Goal: Information Seeking & Learning: Learn about a topic

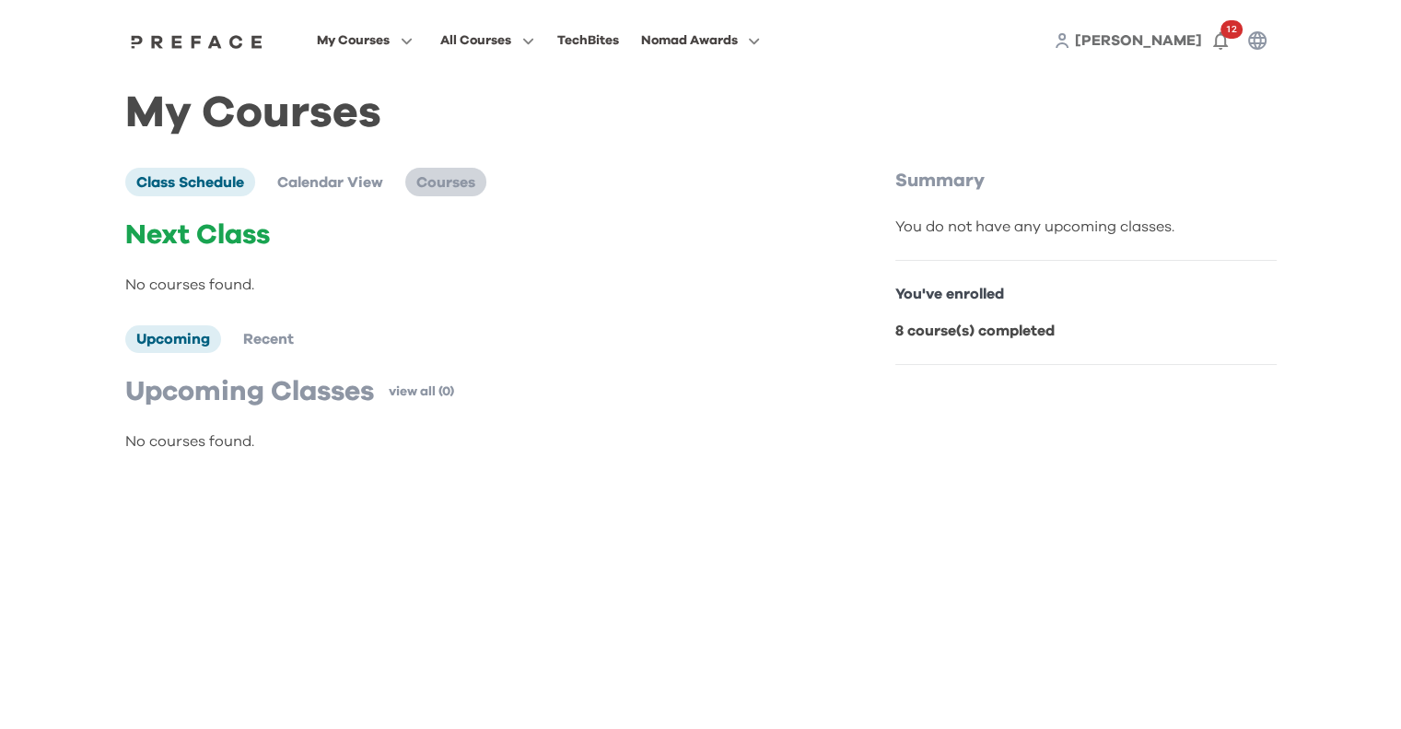
click at [457, 175] on span "Courses" at bounding box center [445, 182] width 59 height 15
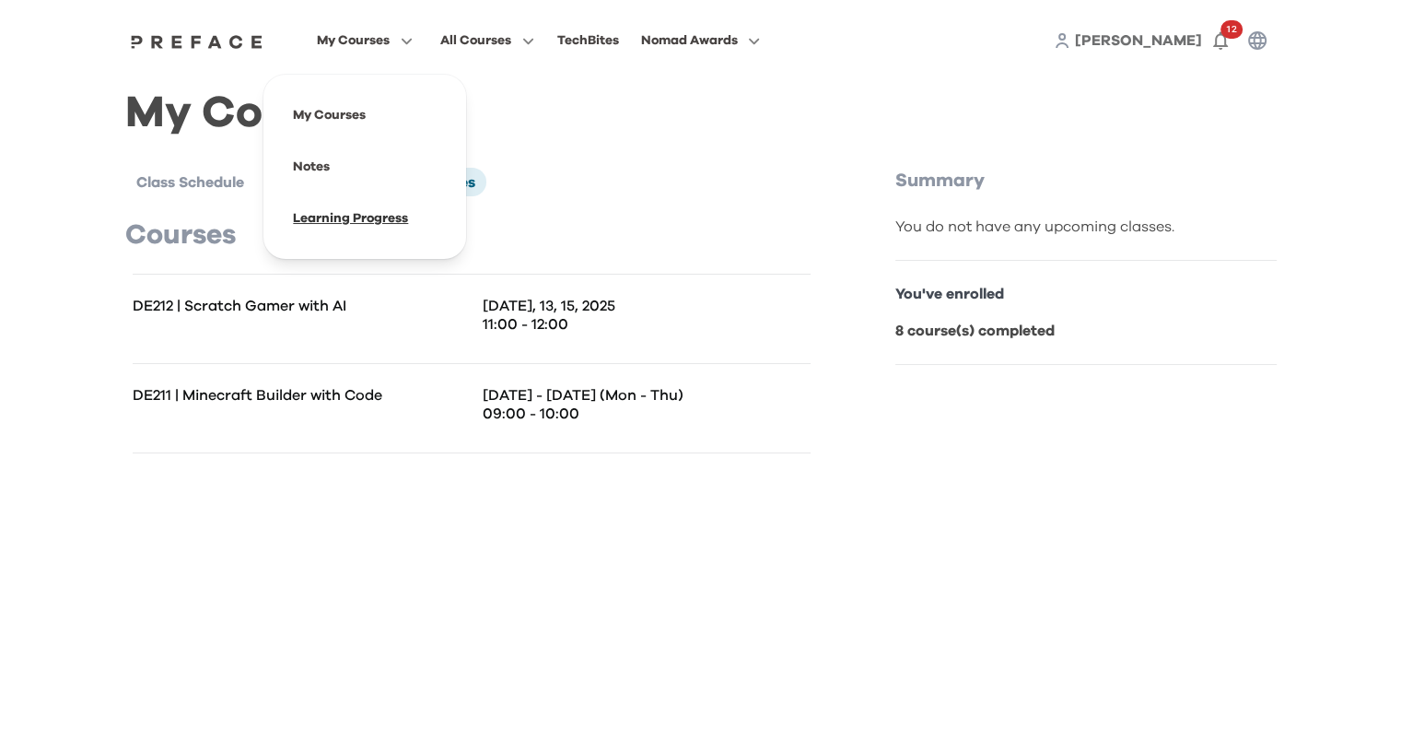
click at [343, 228] on span at bounding box center [364, 219] width 173 height 52
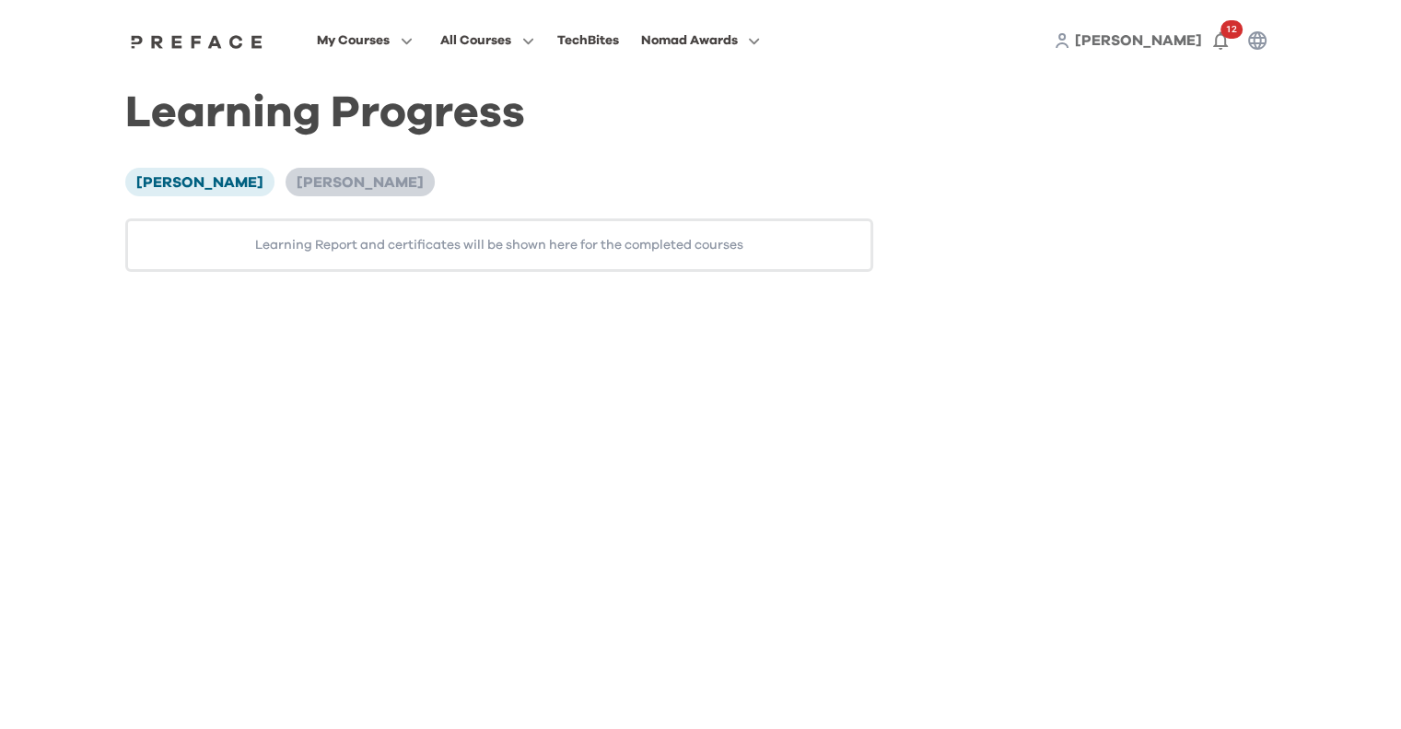
click at [297, 190] on span "[PERSON_NAME]" at bounding box center [360, 182] width 127 height 15
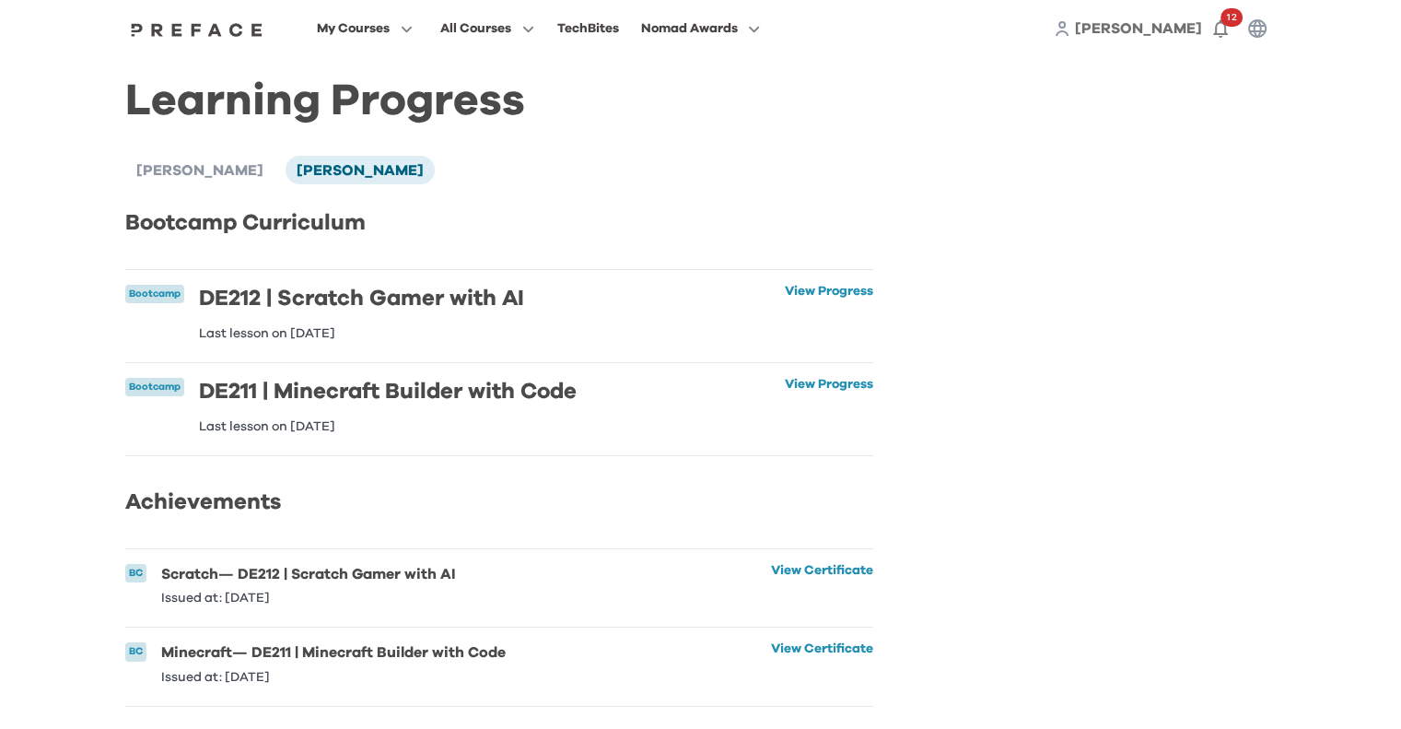
scroll to position [40, 0]
click at [826, 285] on link "View Progress" at bounding box center [829, 312] width 88 height 55
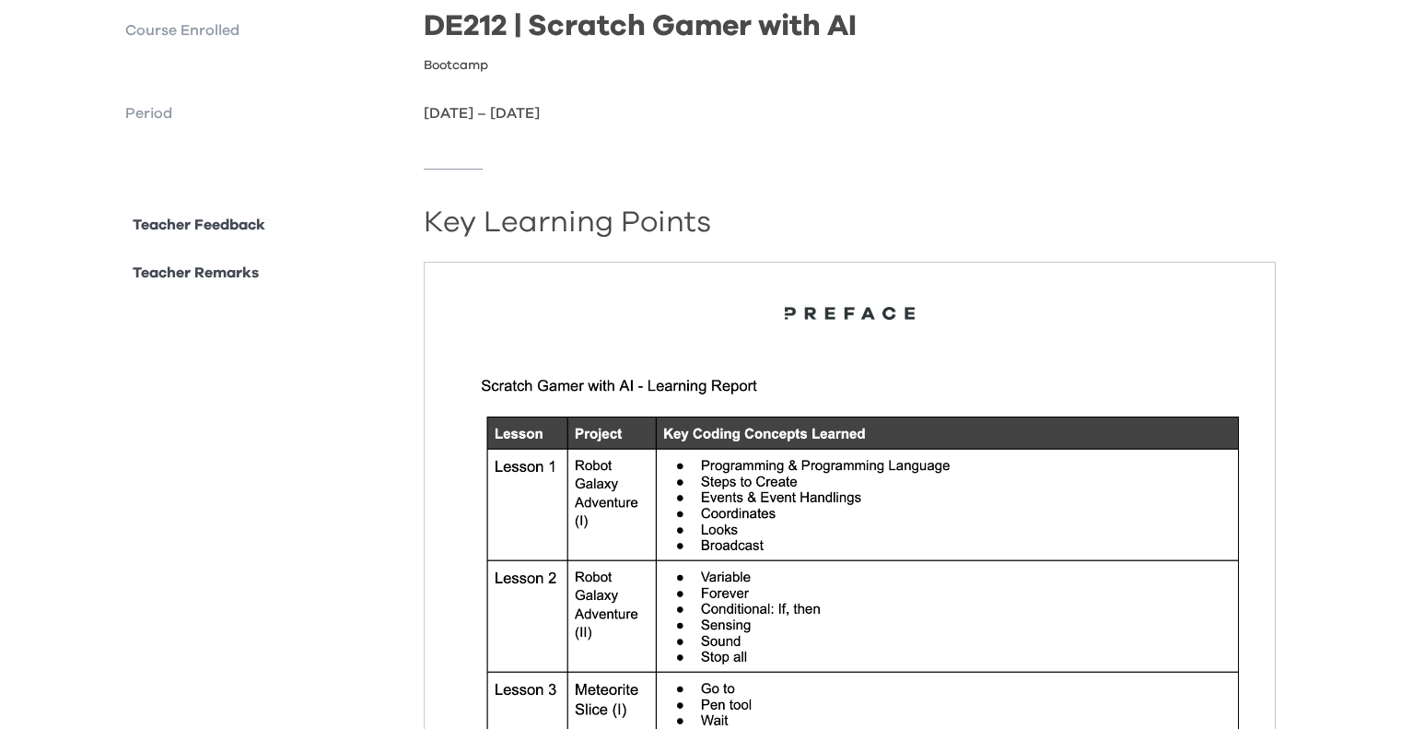
scroll to position [184, 0]
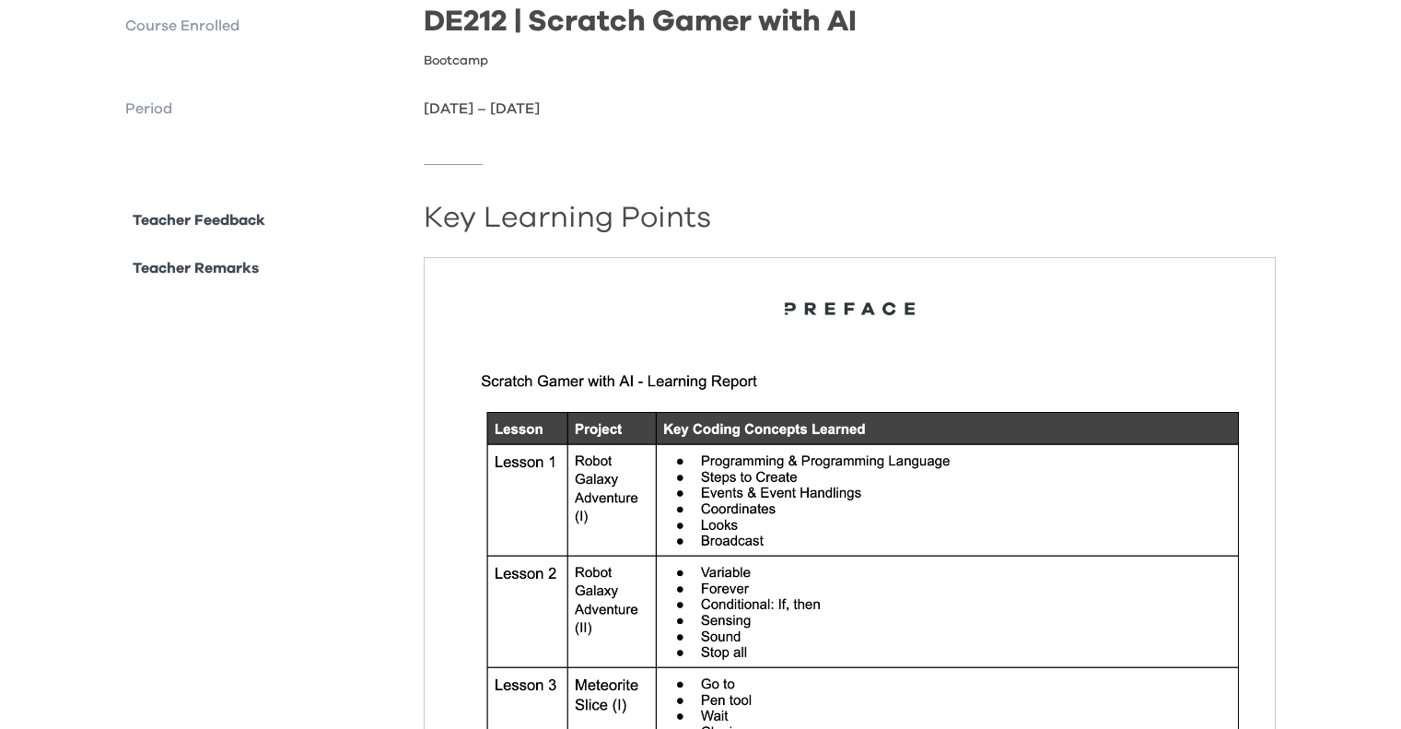
click at [1066, 323] on img at bounding box center [850, 567] width 853 height 621
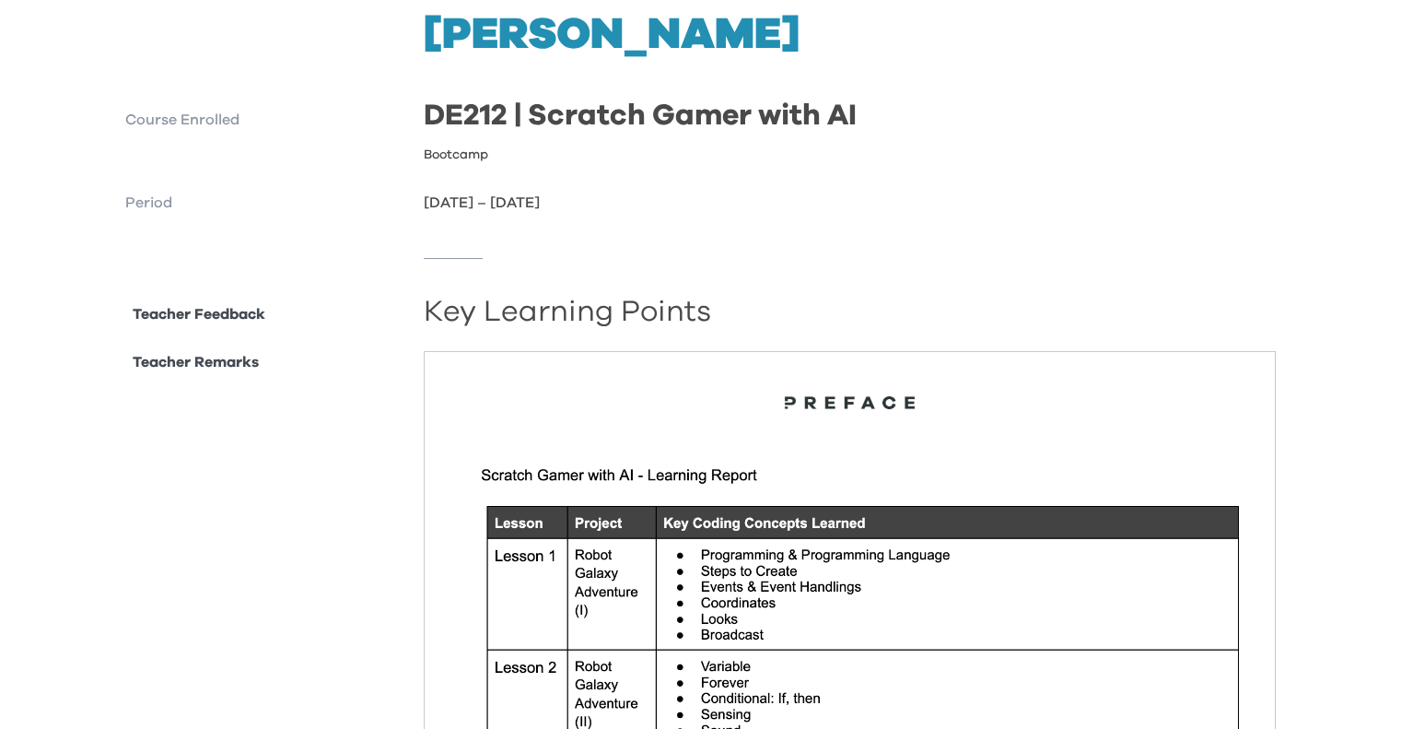
scroll to position [0, 0]
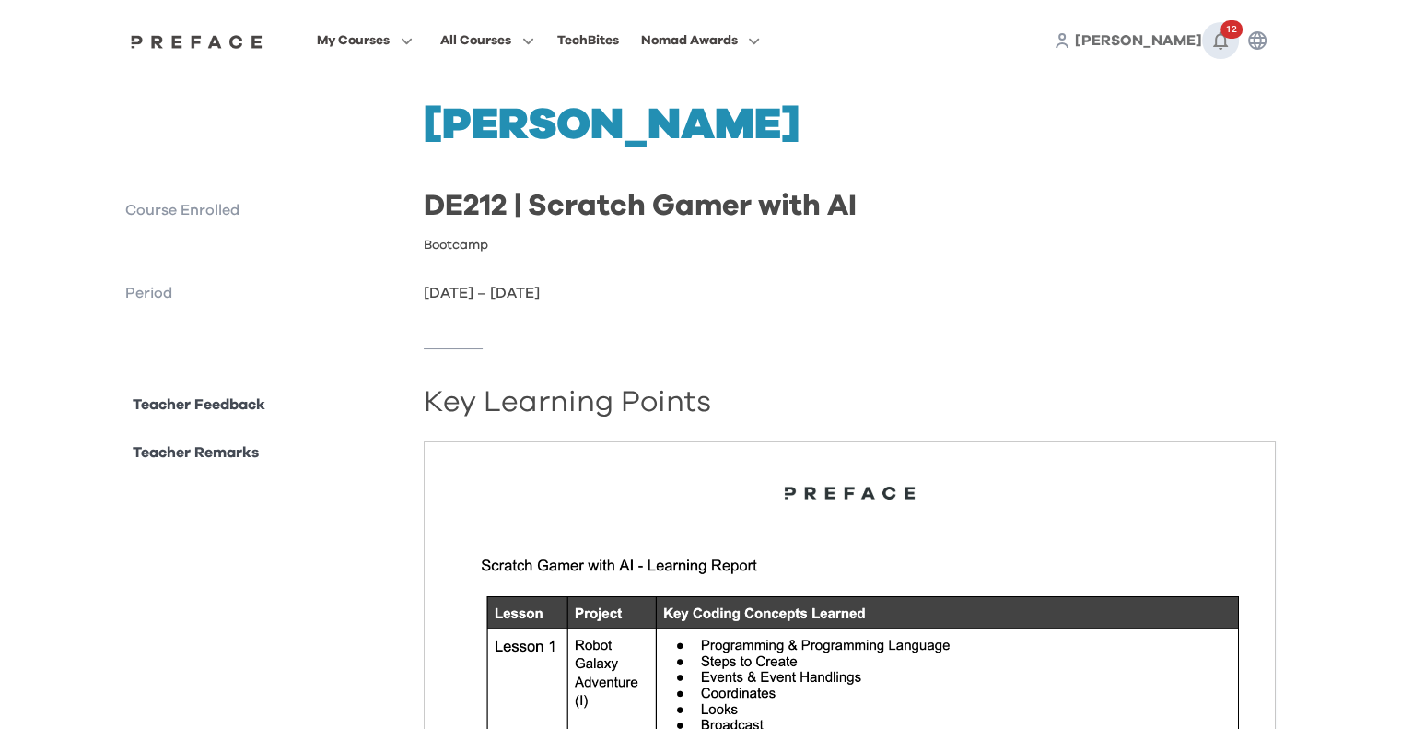
click at [1216, 40] on icon "button" at bounding box center [1221, 40] width 22 height 22
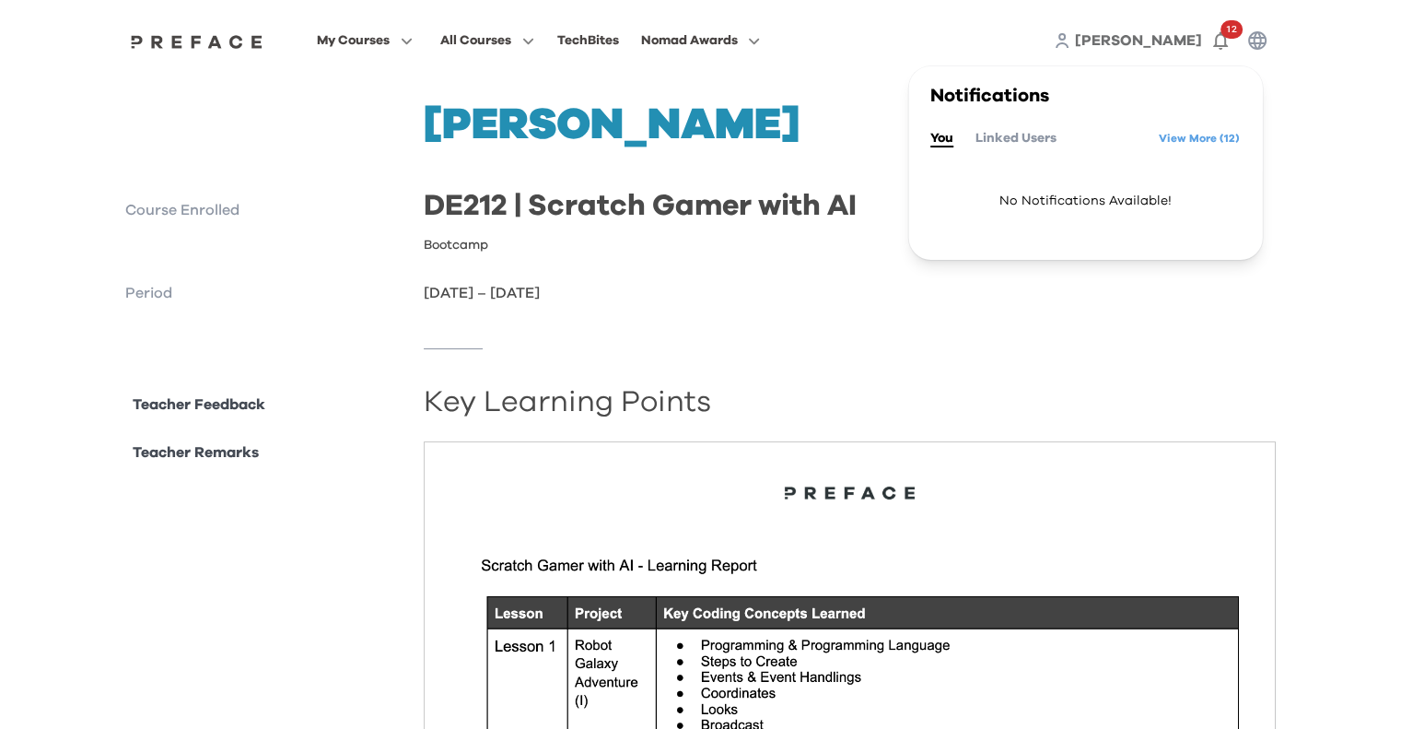
click at [1229, 146] on div "Notifications You Linked Users View More ( 12 )" at bounding box center [1085, 118] width 354 height 105
click at [1208, 137] on link "View More ( 12 )" at bounding box center [1199, 137] width 81 height 29
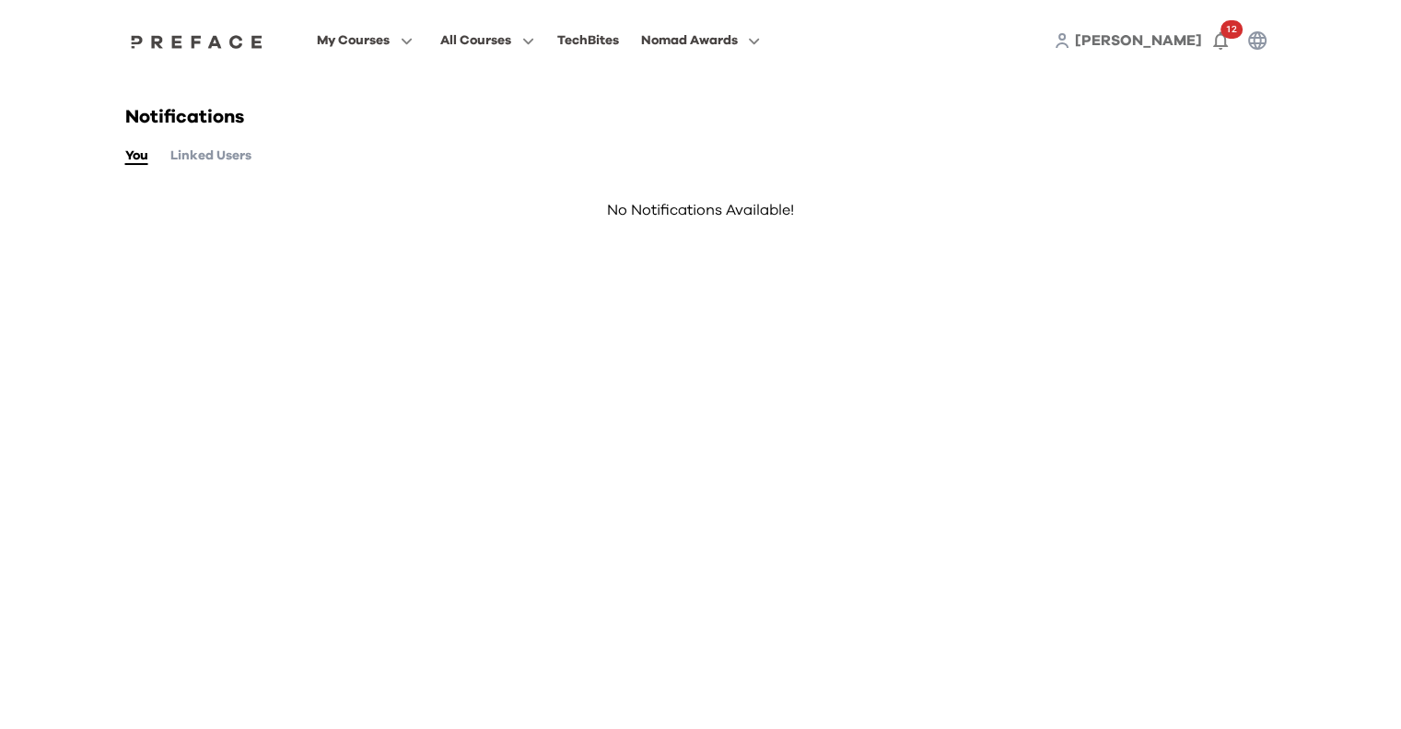
click at [244, 154] on button "Linked Users" at bounding box center [210, 156] width 81 height 20
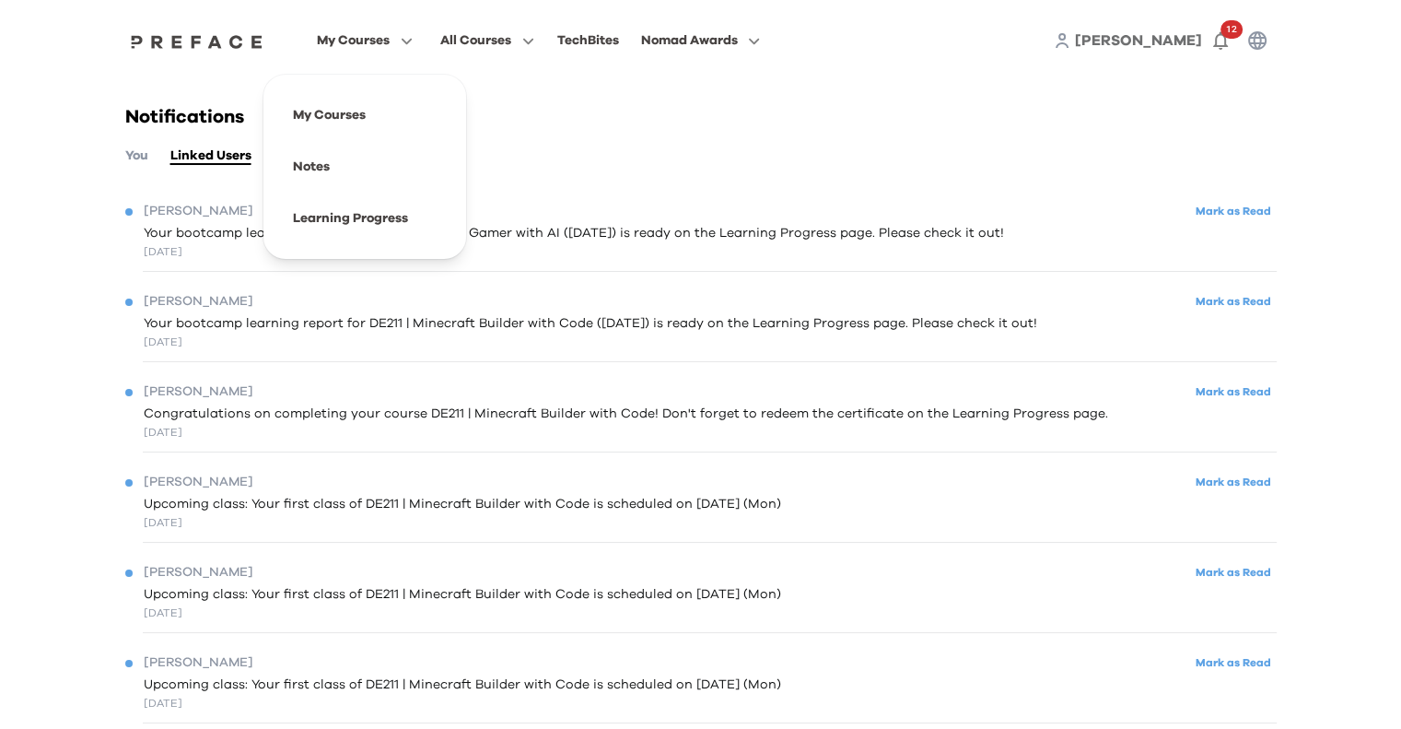
click at [346, 42] on span "My Courses" at bounding box center [353, 40] width 73 height 22
click at [383, 113] on span at bounding box center [364, 115] width 173 height 52
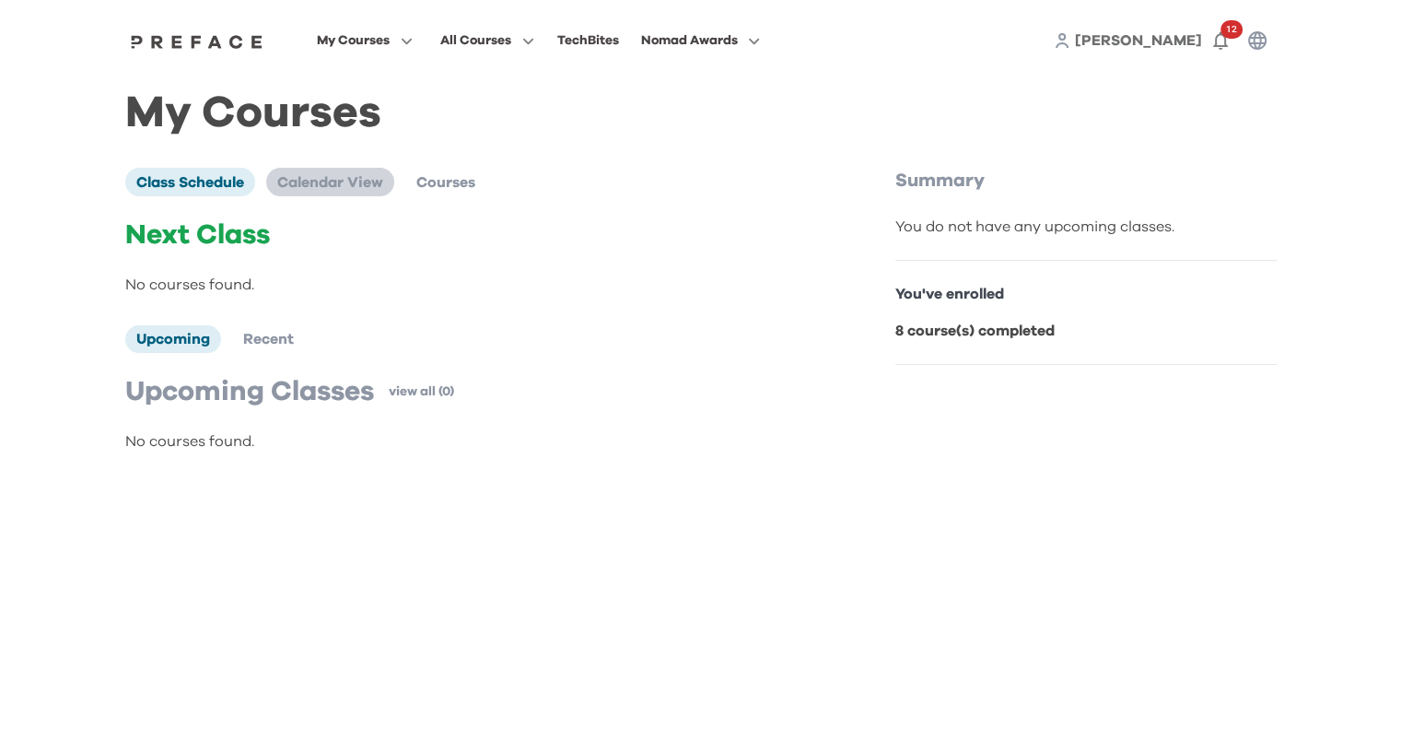
click at [295, 176] on span "Calendar View" at bounding box center [330, 182] width 106 height 15
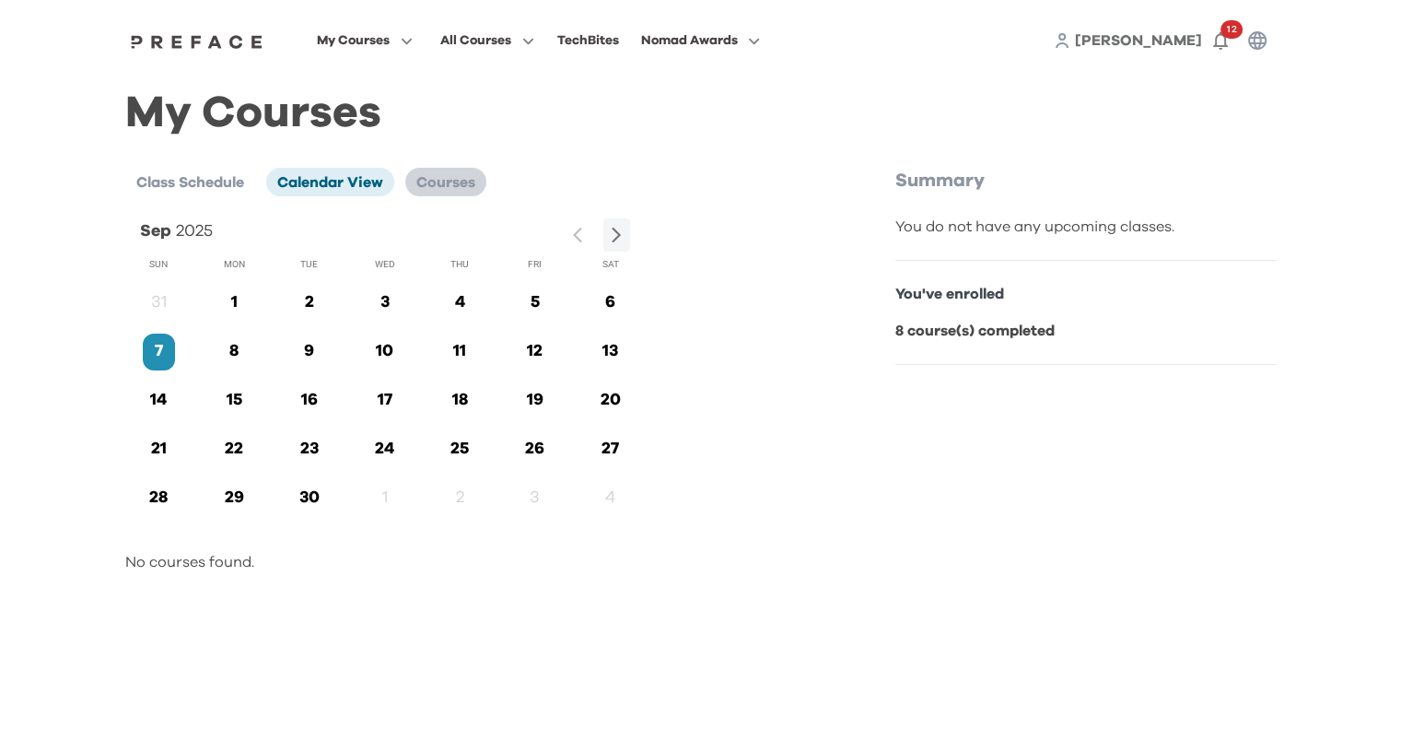
click at [428, 176] on span "Courses" at bounding box center [445, 182] width 59 height 15
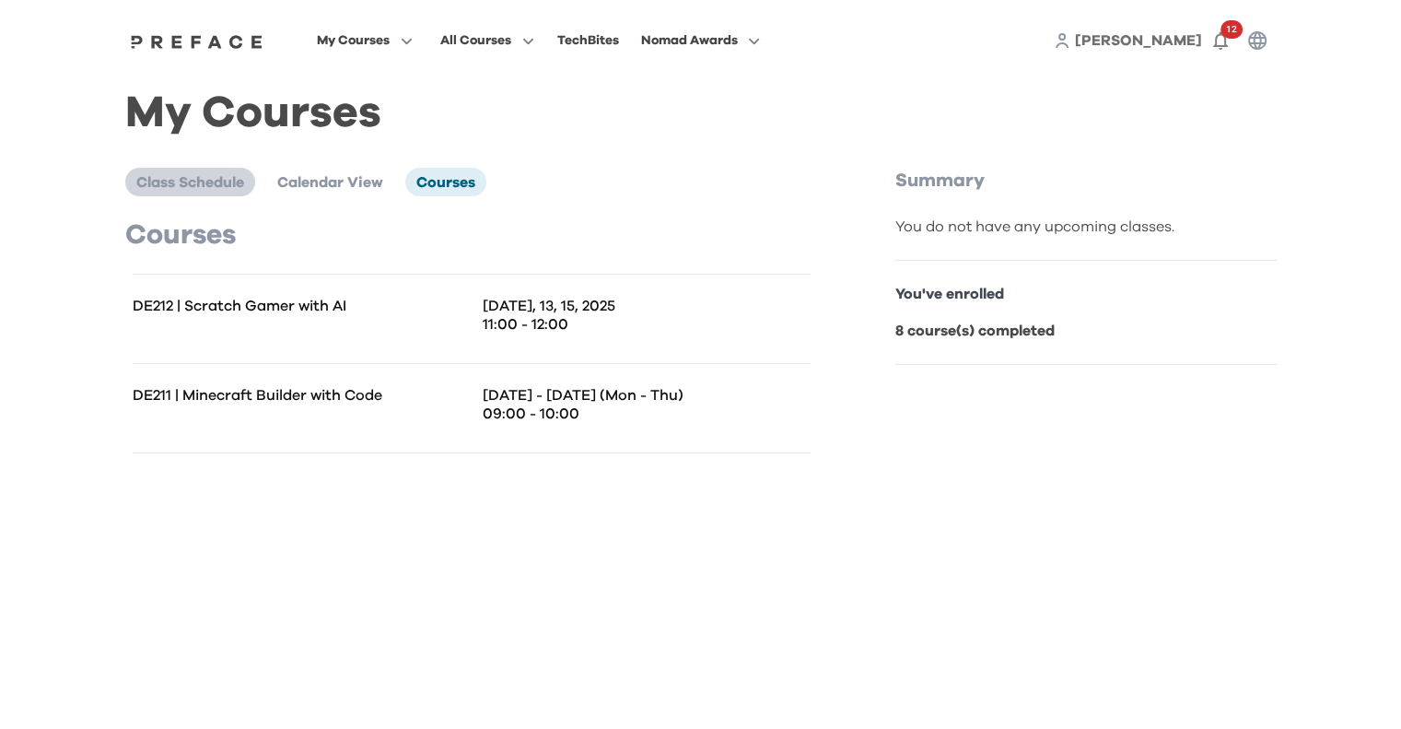
click at [231, 188] on span "Class Schedule" at bounding box center [190, 182] width 108 height 15
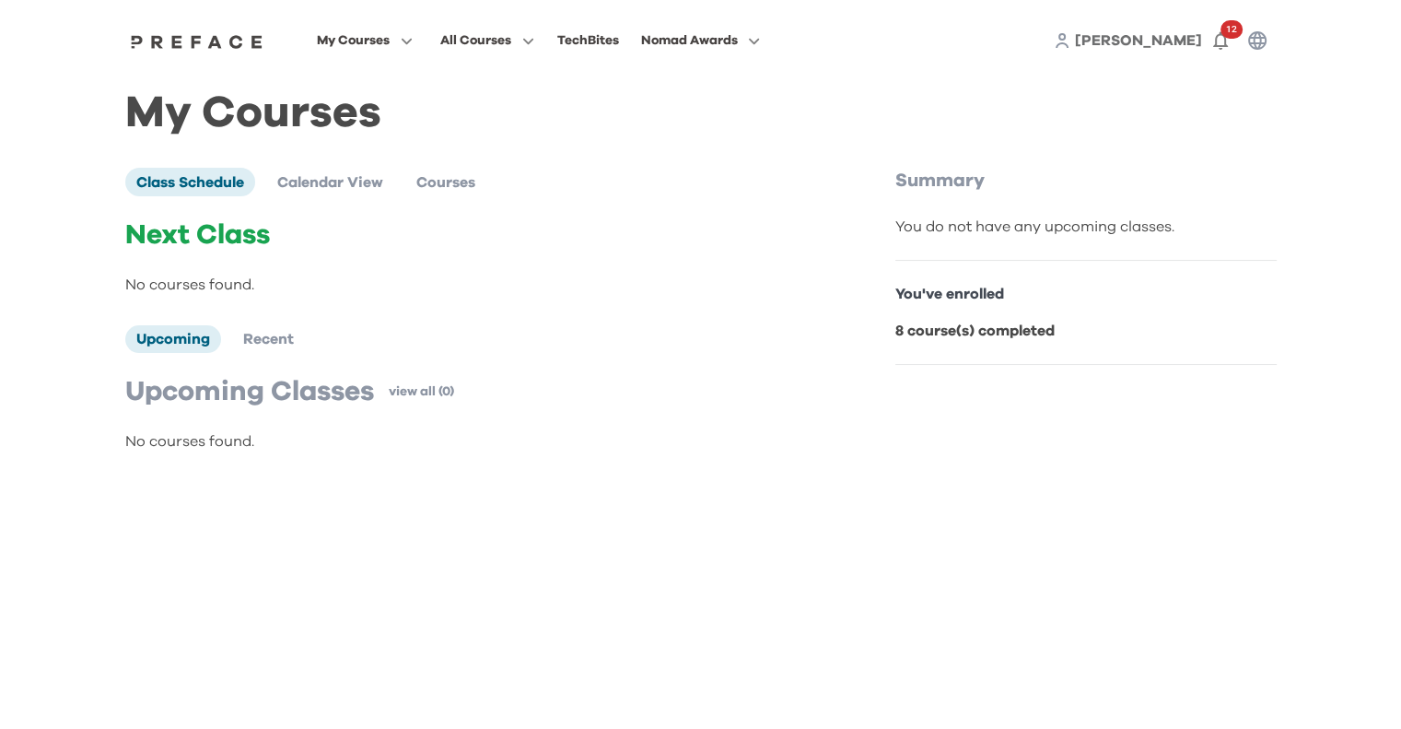
click at [1165, 46] on span "[PERSON_NAME]" at bounding box center [1138, 40] width 127 height 15
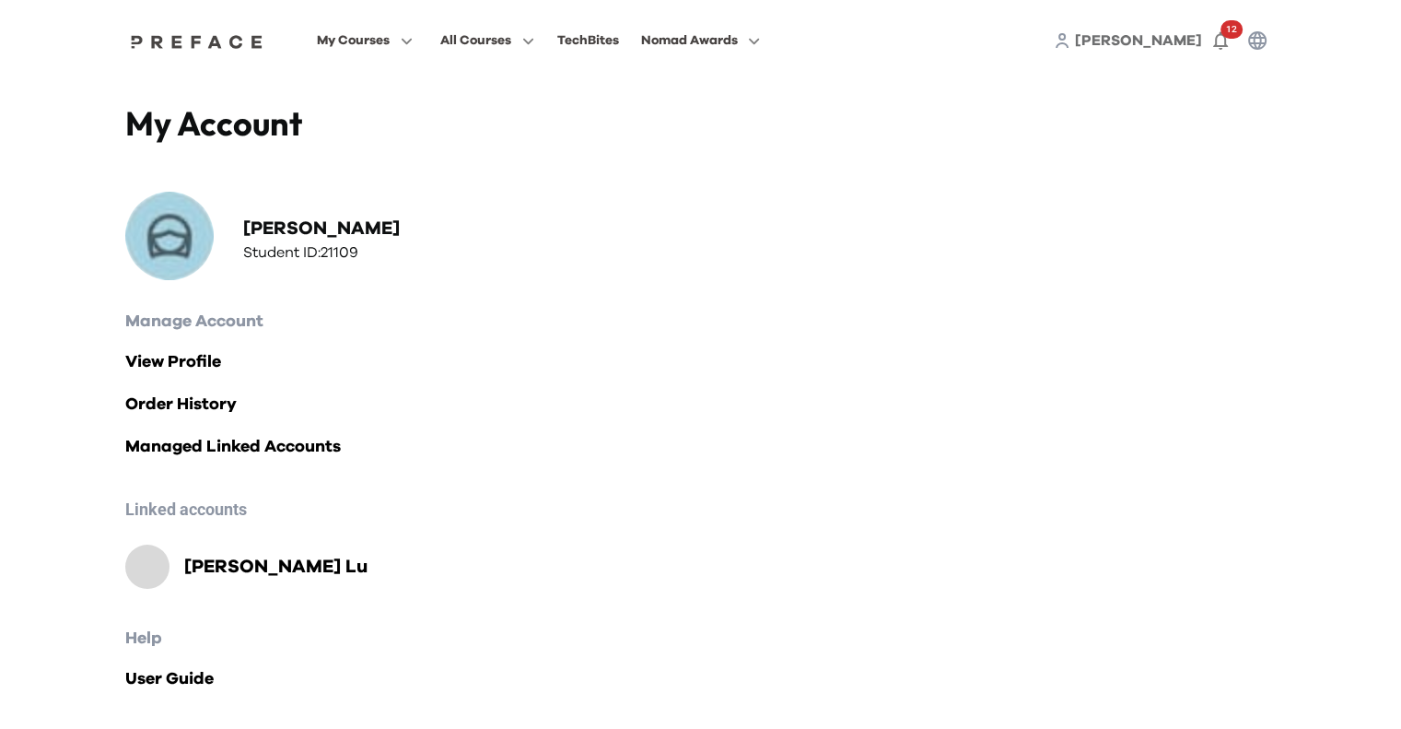
scroll to position [19, 0]
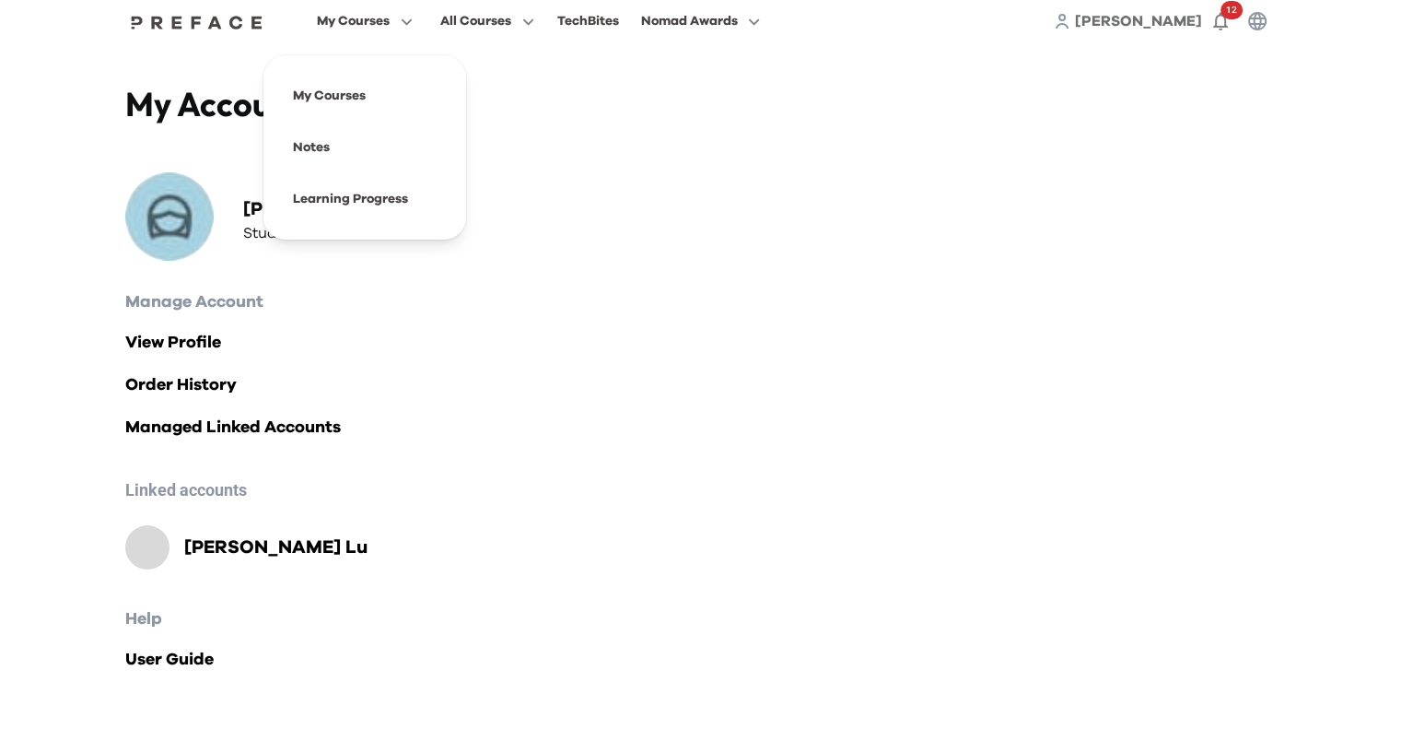
click at [391, 22] on button "My Courses" at bounding box center [364, 21] width 107 height 24
click at [337, 92] on span at bounding box center [364, 96] width 173 height 52
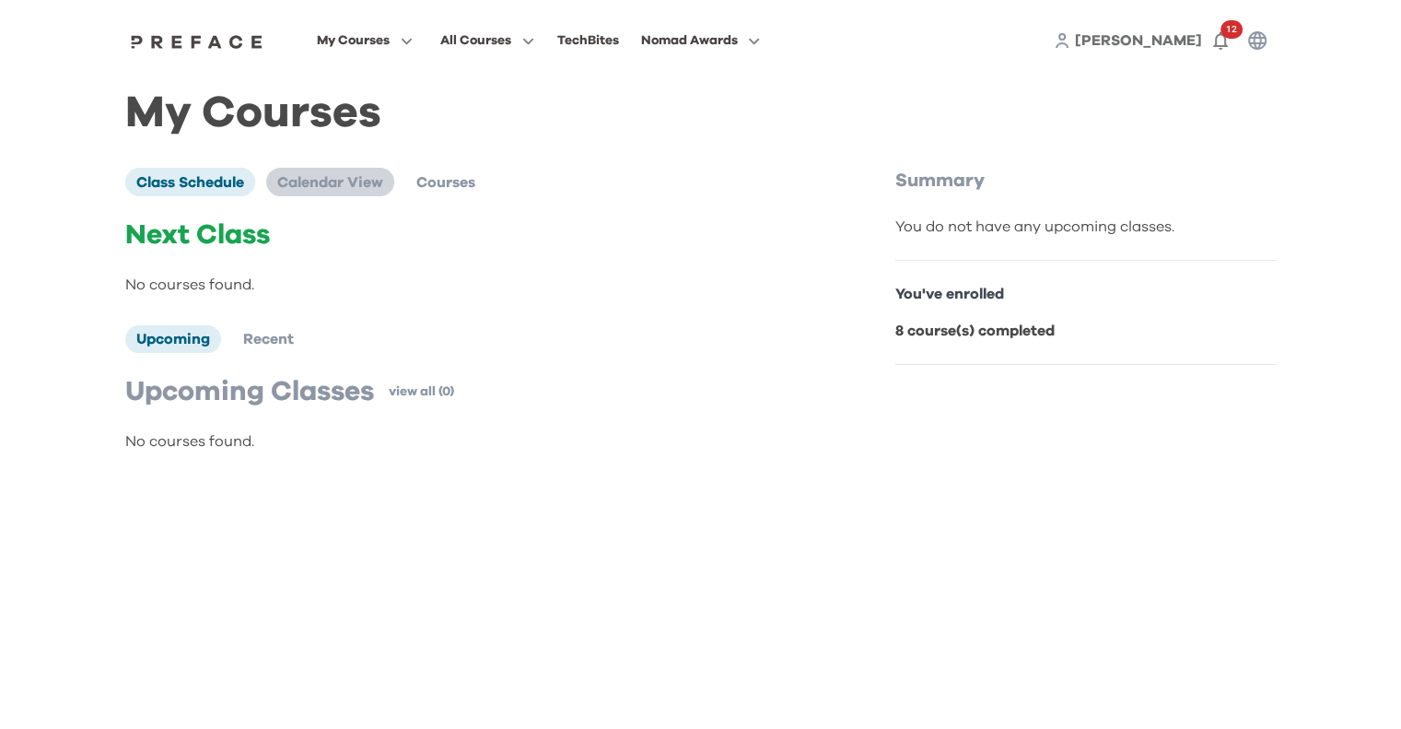
click at [308, 175] on span "Calendar View" at bounding box center [330, 182] width 106 height 15
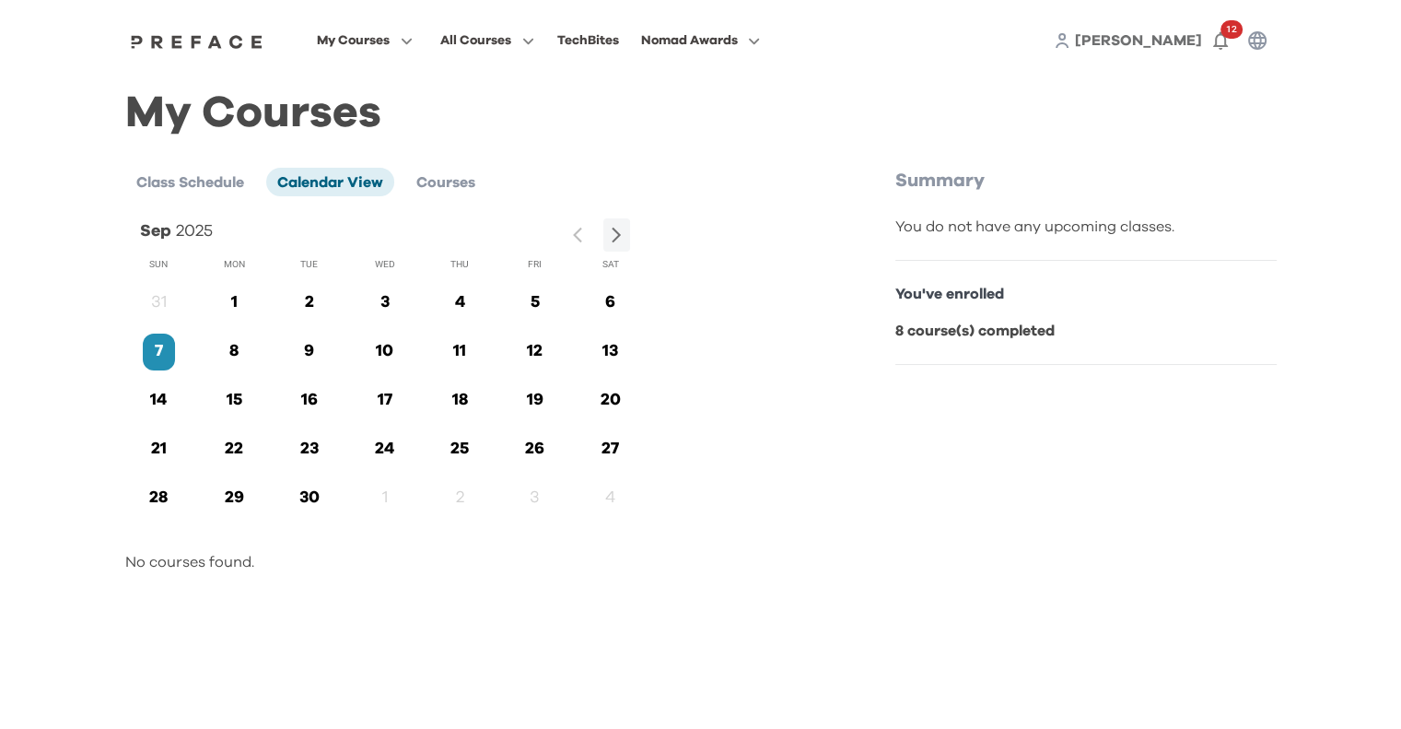
click at [239, 357] on p "8" at bounding box center [234, 351] width 32 height 25
click at [231, 357] on p "8" at bounding box center [234, 351] width 32 height 25
click at [424, 166] on span at bounding box center [487, 167] width 173 height 52
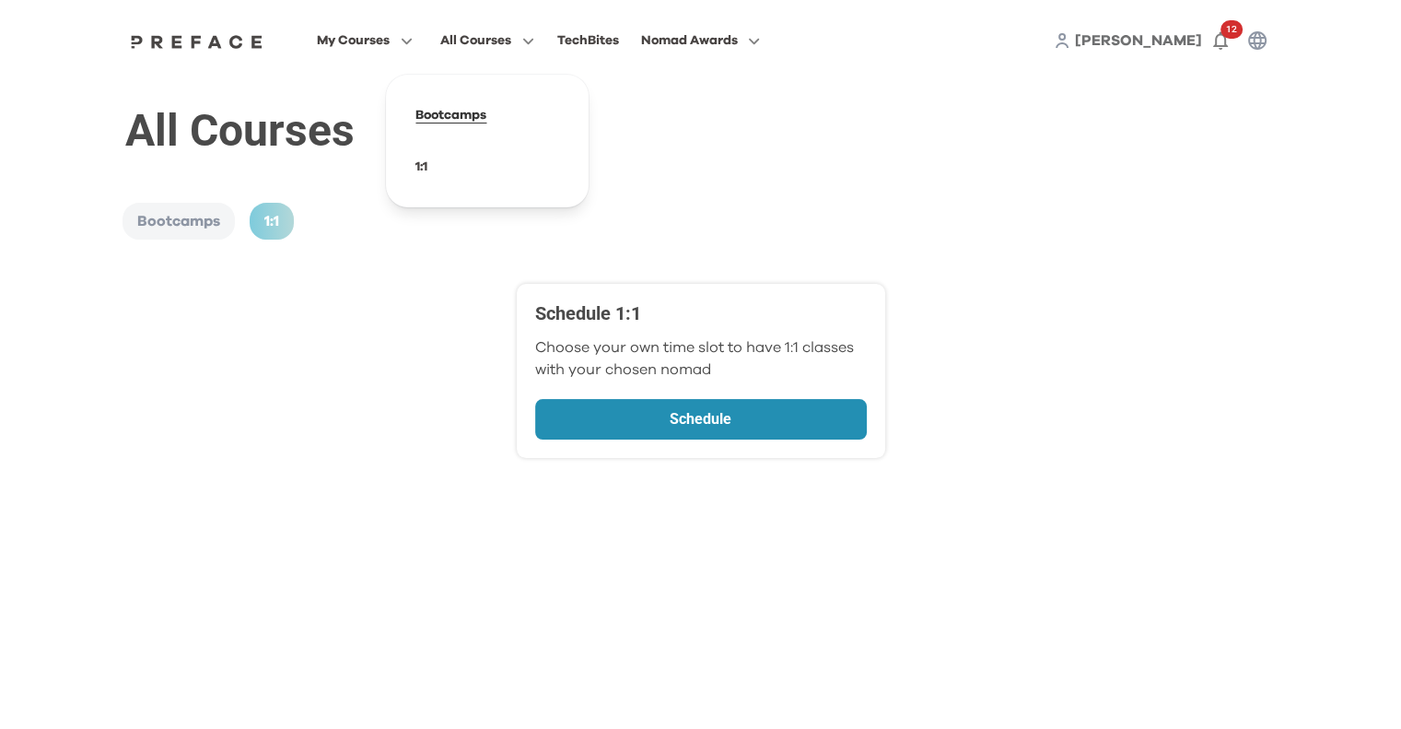
click at [476, 110] on span at bounding box center [487, 115] width 173 height 52
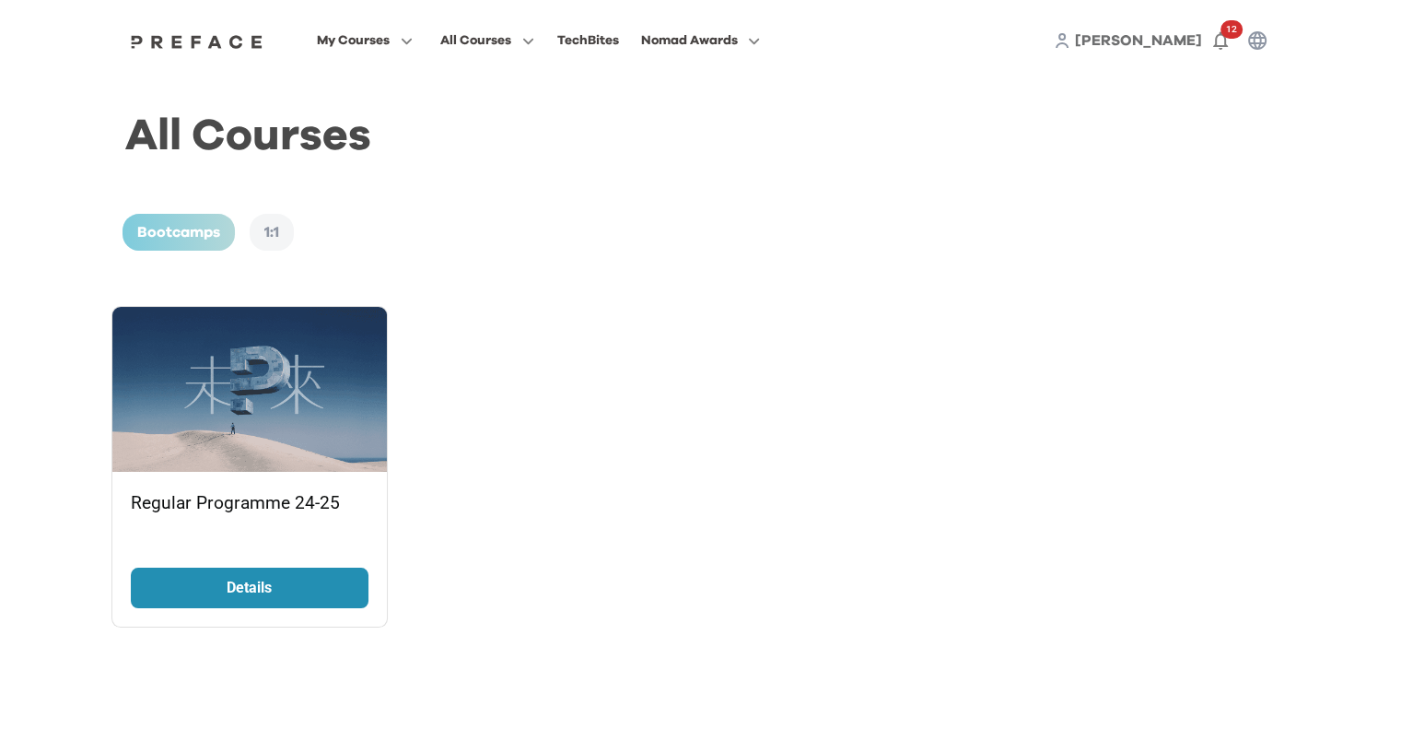
click at [217, 579] on p "Details" at bounding box center [250, 588] width 138 height 22
